Goal: Transaction & Acquisition: Purchase product/service

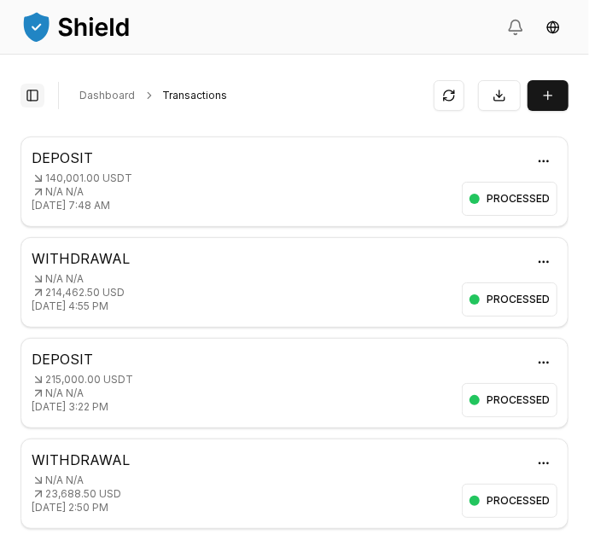
click at [23, 96] on button "Toggle Sidebar" at bounding box center [32, 96] width 24 height 24
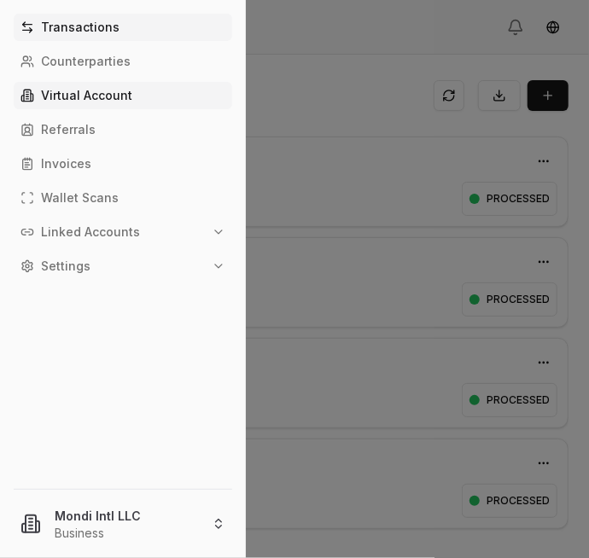
click at [57, 90] on p "Virtual Account" at bounding box center [86, 96] width 91 height 12
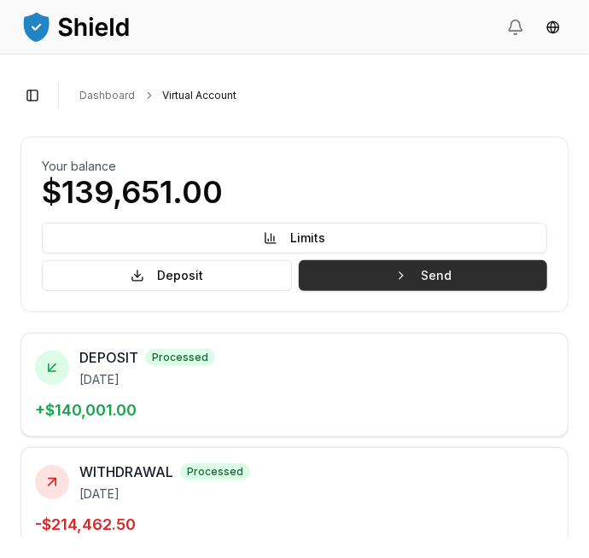
click at [488, 269] on button "Send" at bounding box center [423, 275] width 248 height 31
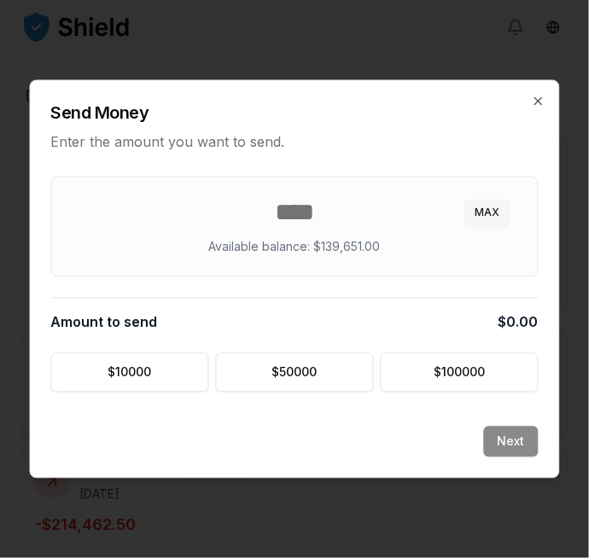
click at [496, 207] on button "MAX" at bounding box center [487, 213] width 45 height 27
type input "******"
click at [524, 434] on button "Next" at bounding box center [511, 442] width 55 height 31
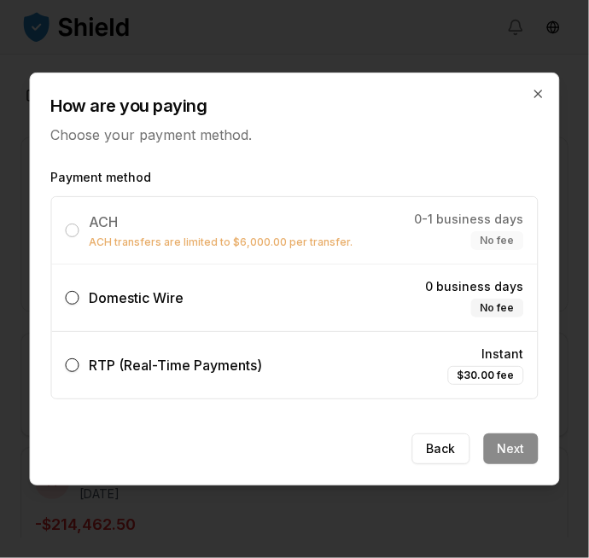
click at [87, 301] on div "Domestic Wire" at bounding box center [125, 298] width 119 height 20
click at [79, 301] on button "Domestic Wire 0 business days No fee" at bounding box center [73, 298] width 14 height 14
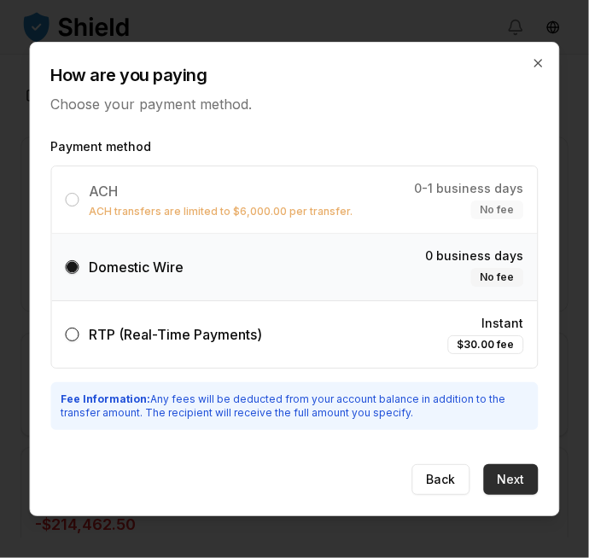
click at [521, 476] on button "Next" at bounding box center [511, 480] width 55 height 31
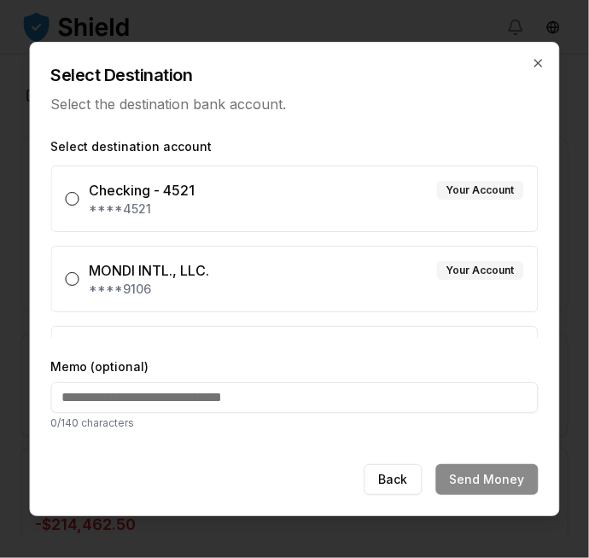
click at [76, 280] on button "MONDI INTL., LLC. Your Account ****9106" at bounding box center [73, 279] width 14 height 14
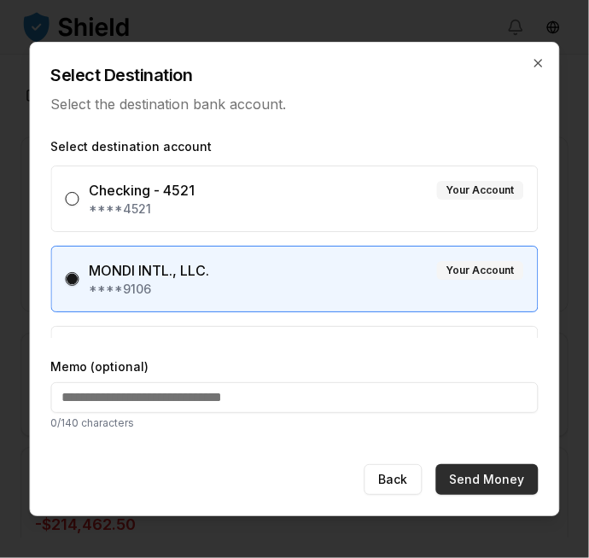
click at [509, 481] on button "Send Money" at bounding box center [487, 480] width 102 height 31
